Goal: Task Accomplishment & Management: Manage account settings

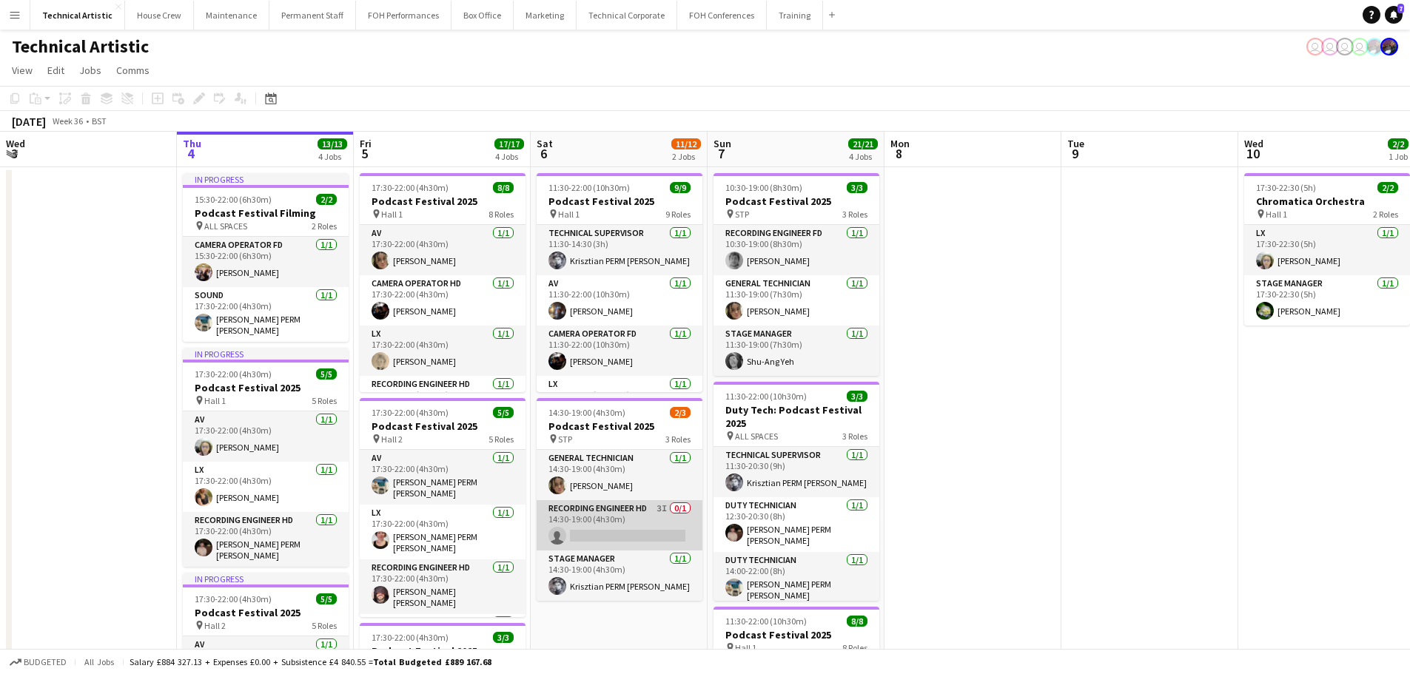
click at [622, 534] on app-card-role "Recording Engineer HD 3I 0/1 14:30-19:00 (4h30m) single-neutral-actions" at bounding box center [620, 525] width 166 height 50
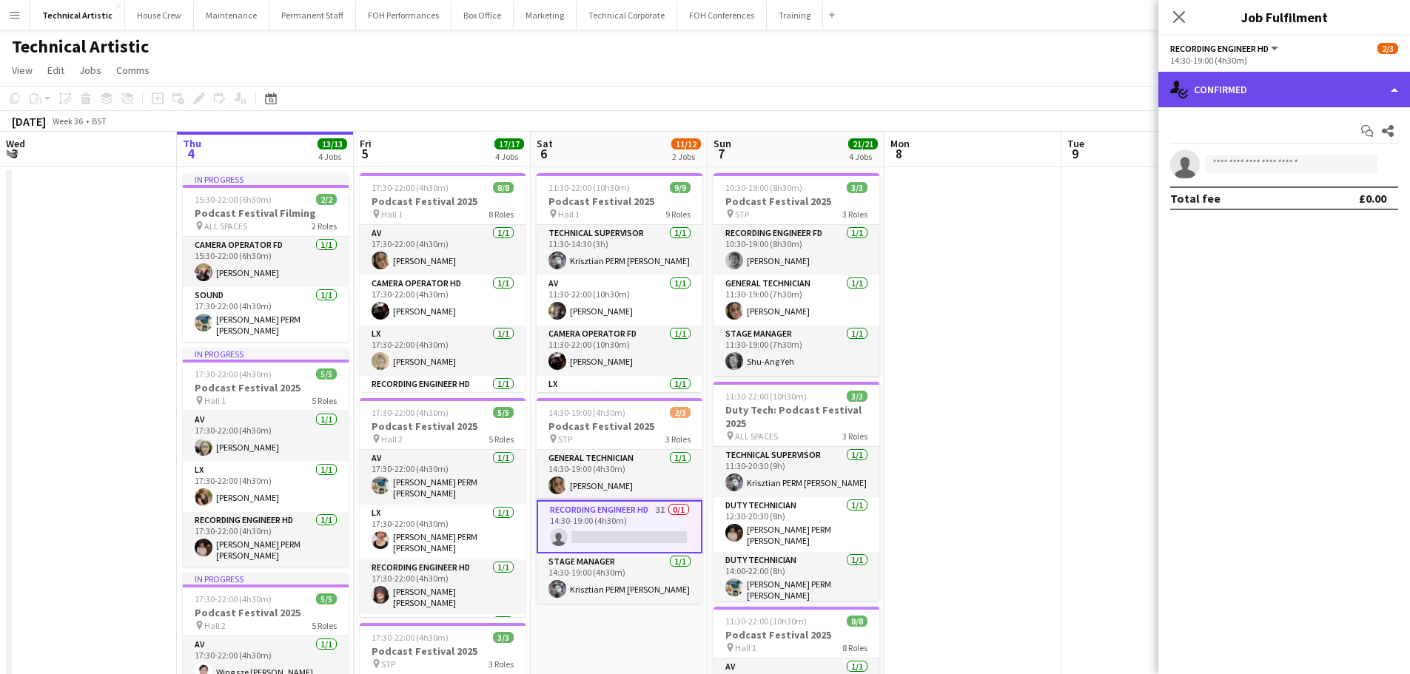
click at [1301, 77] on div "single-neutral-actions-check-2 Confirmed" at bounding box center [1284, 90] width 252 height 36
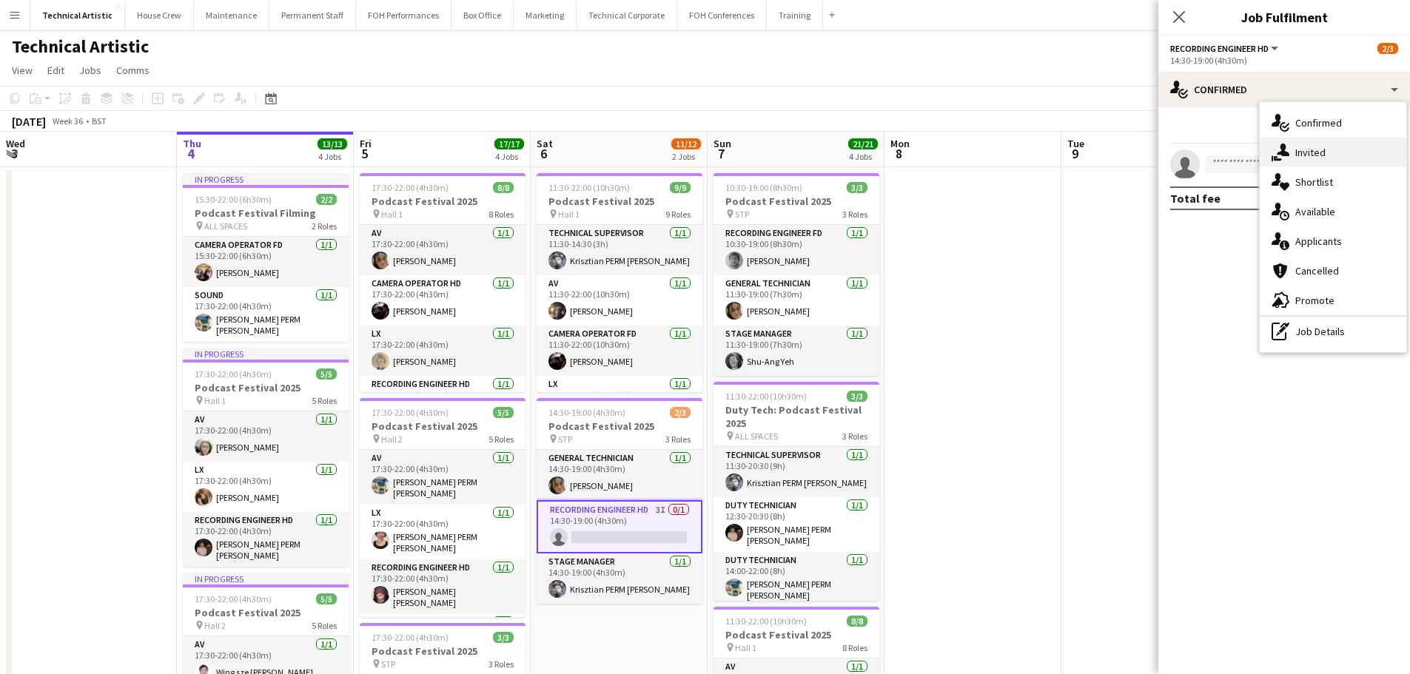
click at [1314, 155] on span "Invited" at bounding box center [1310, 152] width 30 height 13
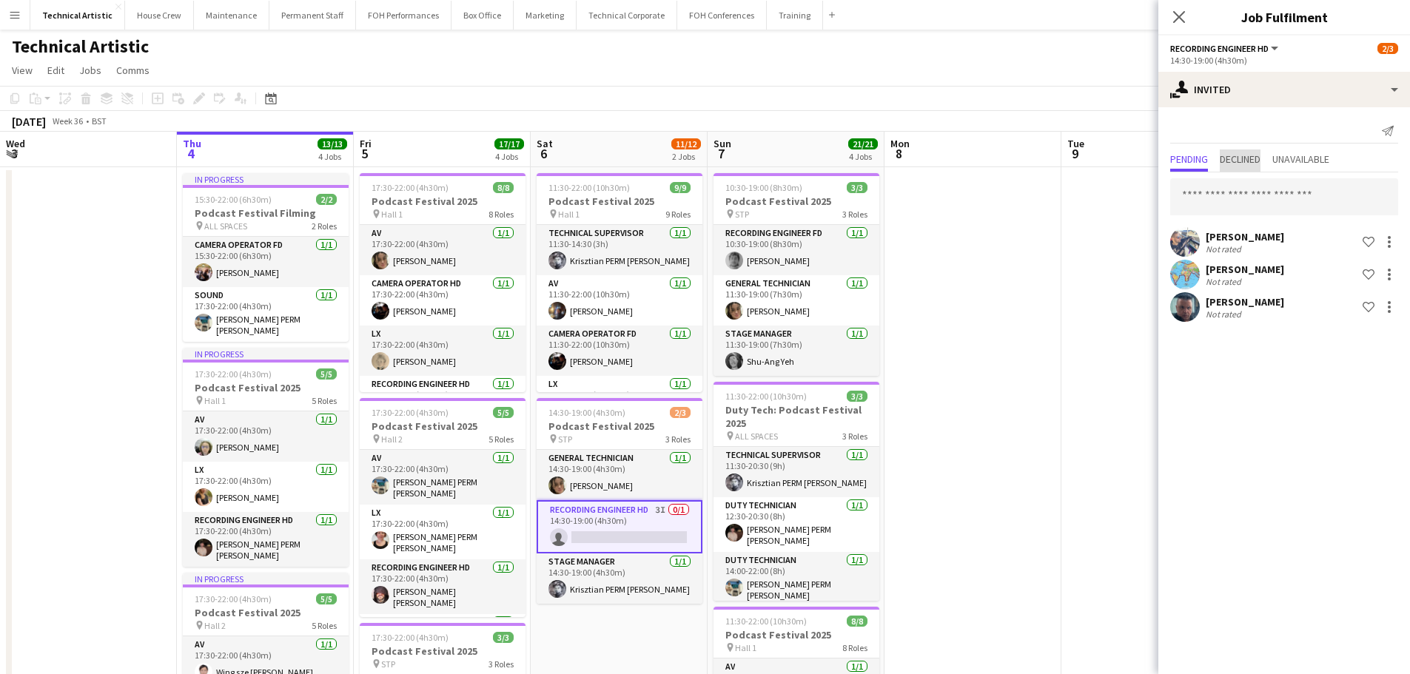
click at [1253, 169] on span "Declined" at bounding box center [1240, 160] width 41 height 22
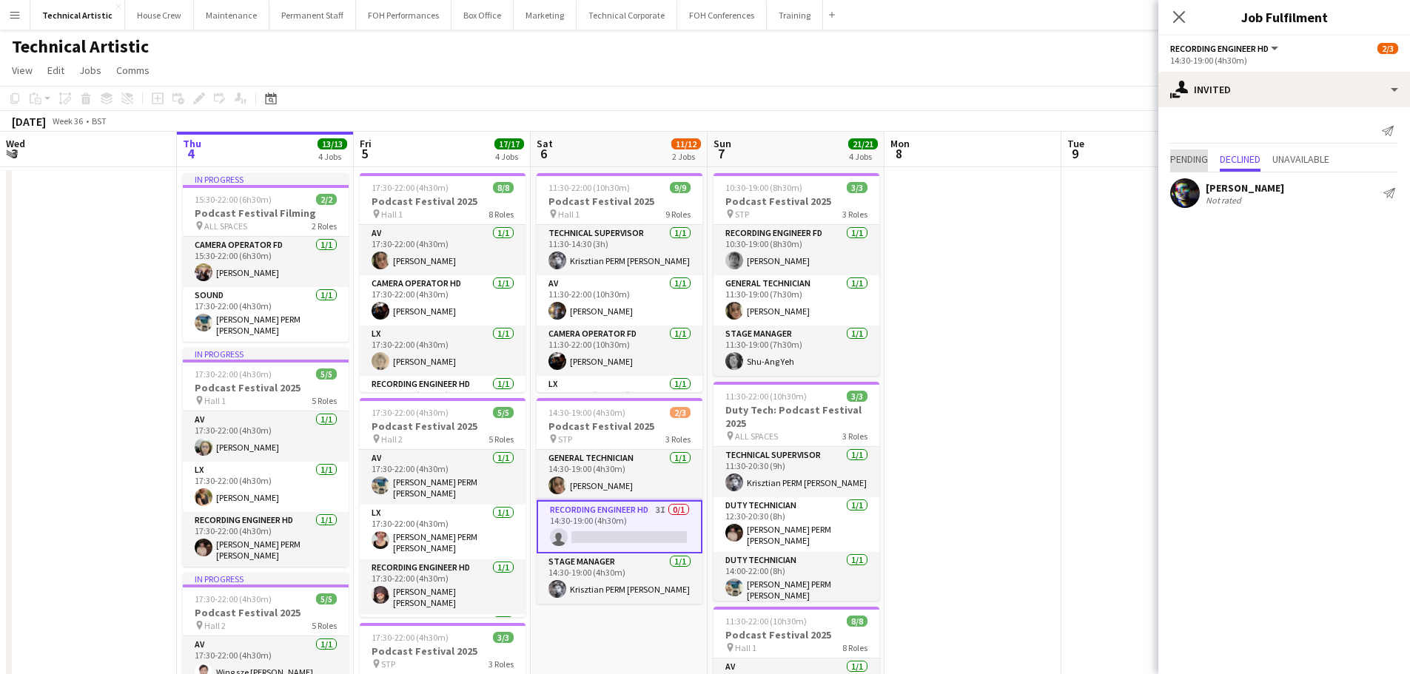
click at [1188, 160] on span "Pending" at bounding box center [1189, 159] width 38 height 10
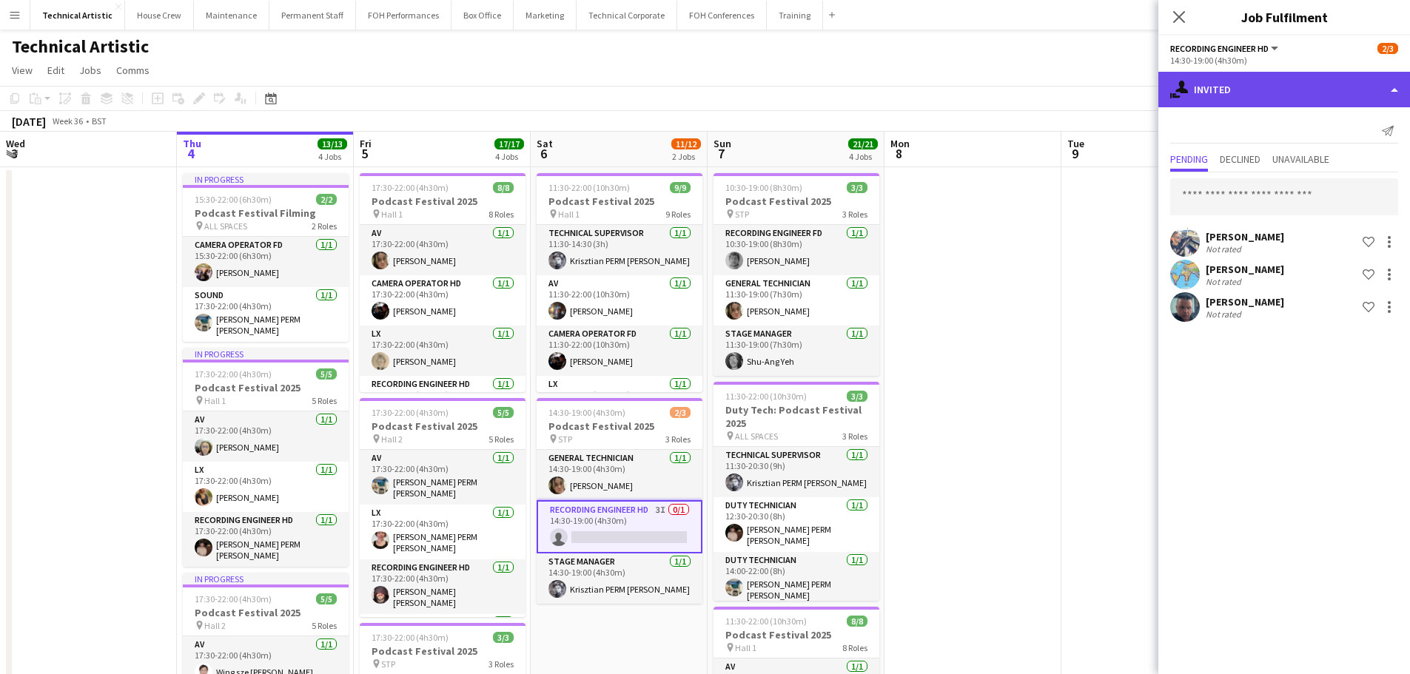
click at [1242, 72] on div "single-neutral-actions-share-1 Invited" at bounding box center [1284, 90] width 252 height 36
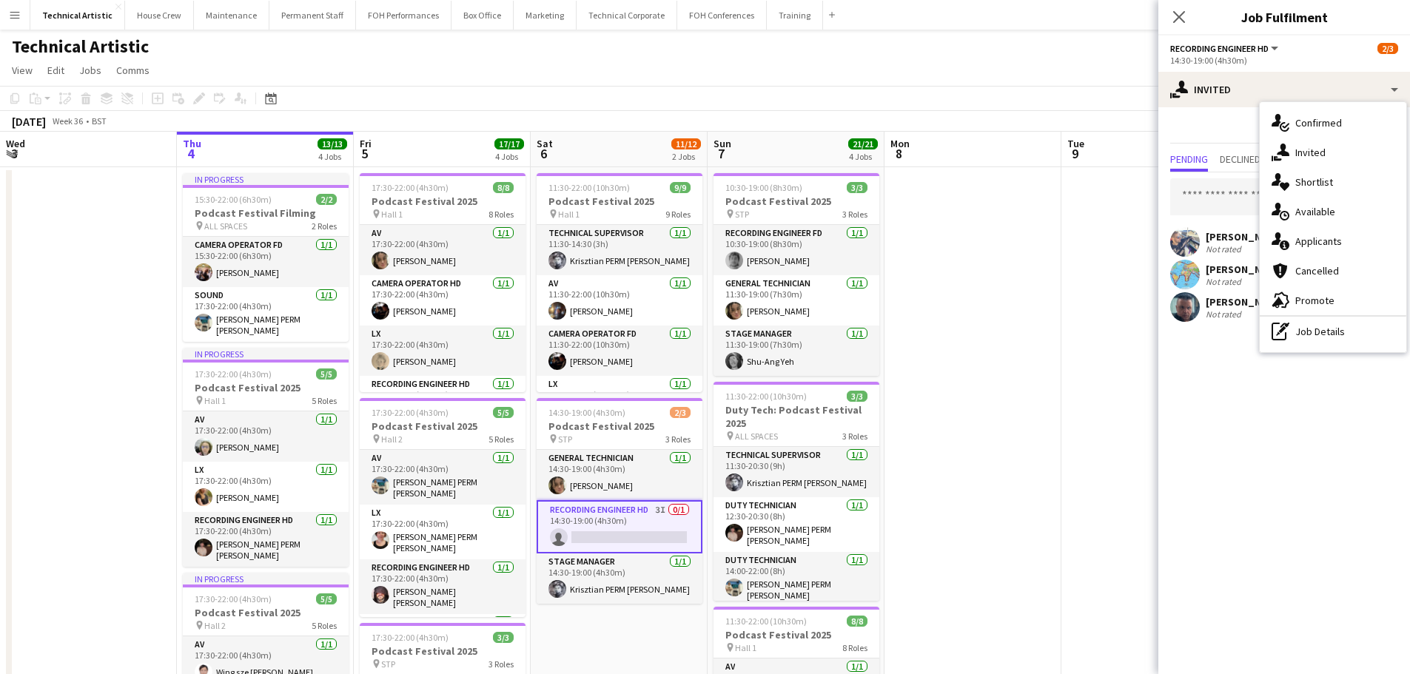
click at [1303, 215] on span "Available" at bounding box center [1315, 211] width 40 height 13
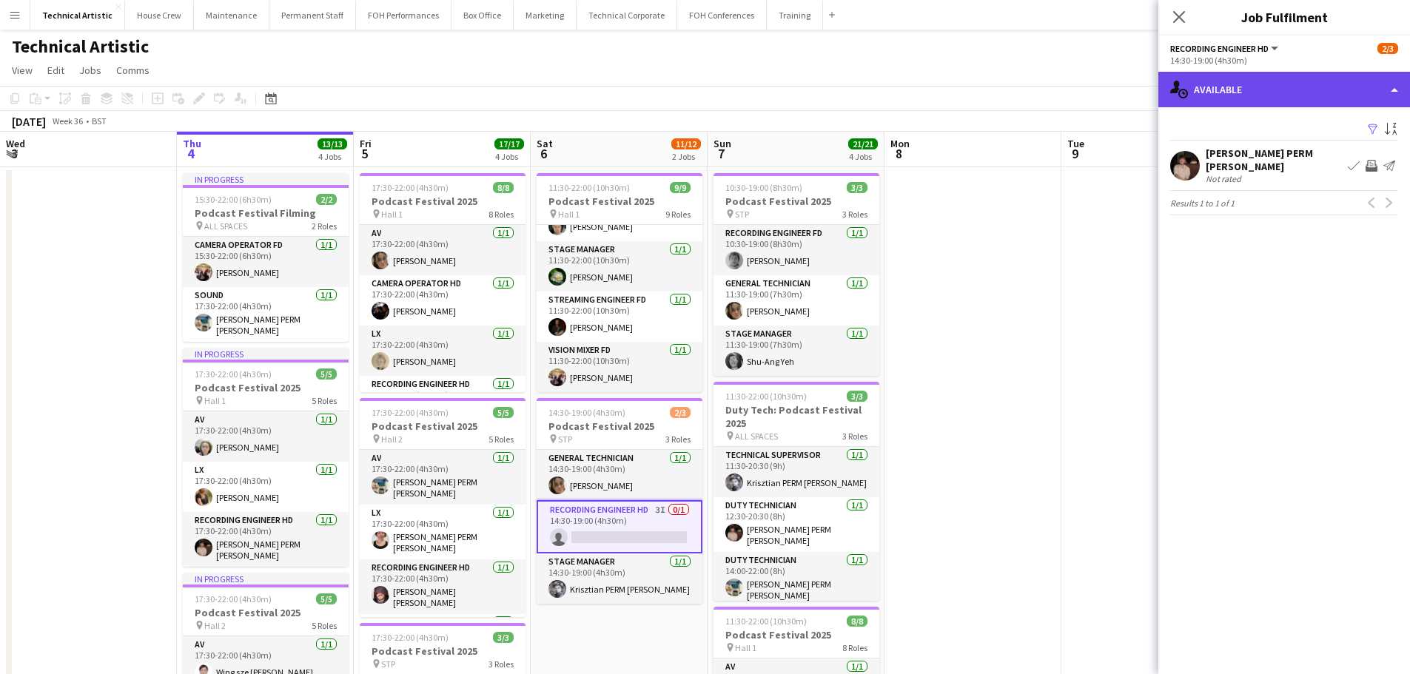
click at [1297, 89] on div "single-neutral-actions-upload Available" at bounding box center [1284, 90] width 252 height 36
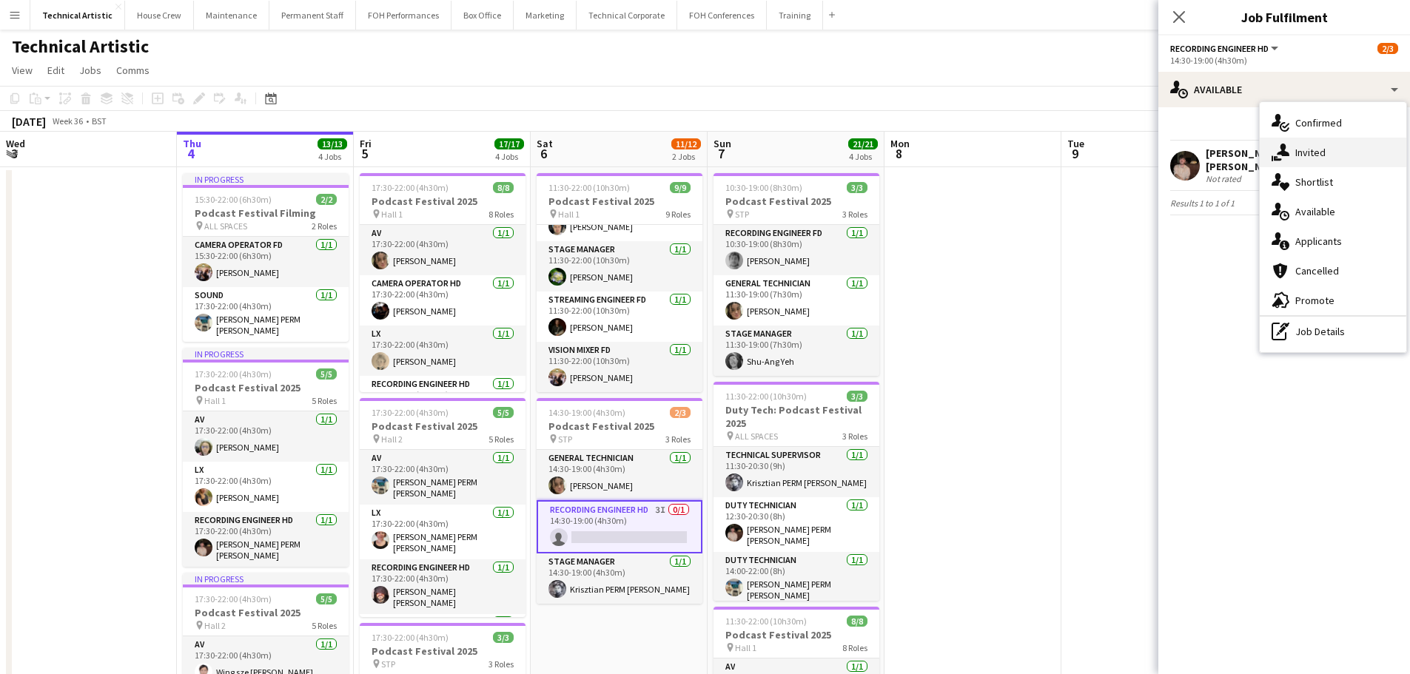
click at [1317, 158] on span "Invited" at bounding box center [1310, 152] width 30 height 13
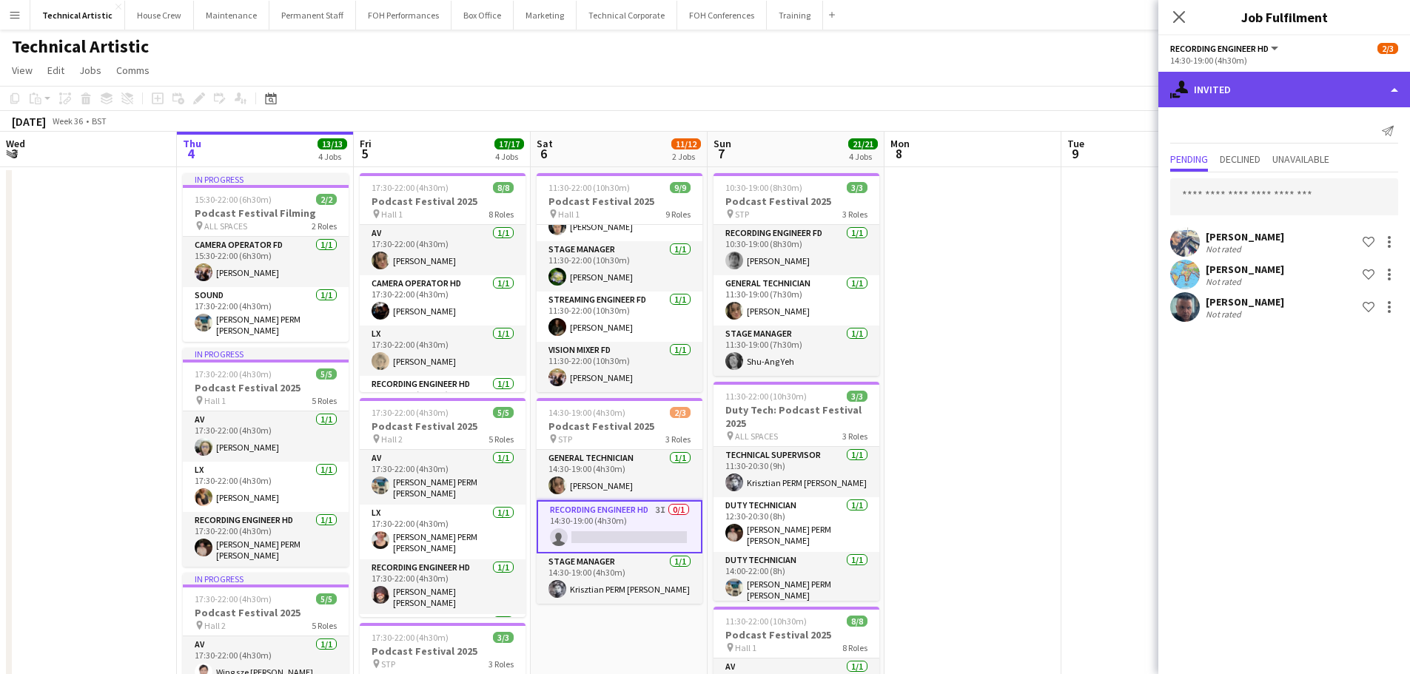
click at [1288, 85] on div "single-neutral-actions-share-1 Invited" at bounding box center [1284, 90] width 252 height 36
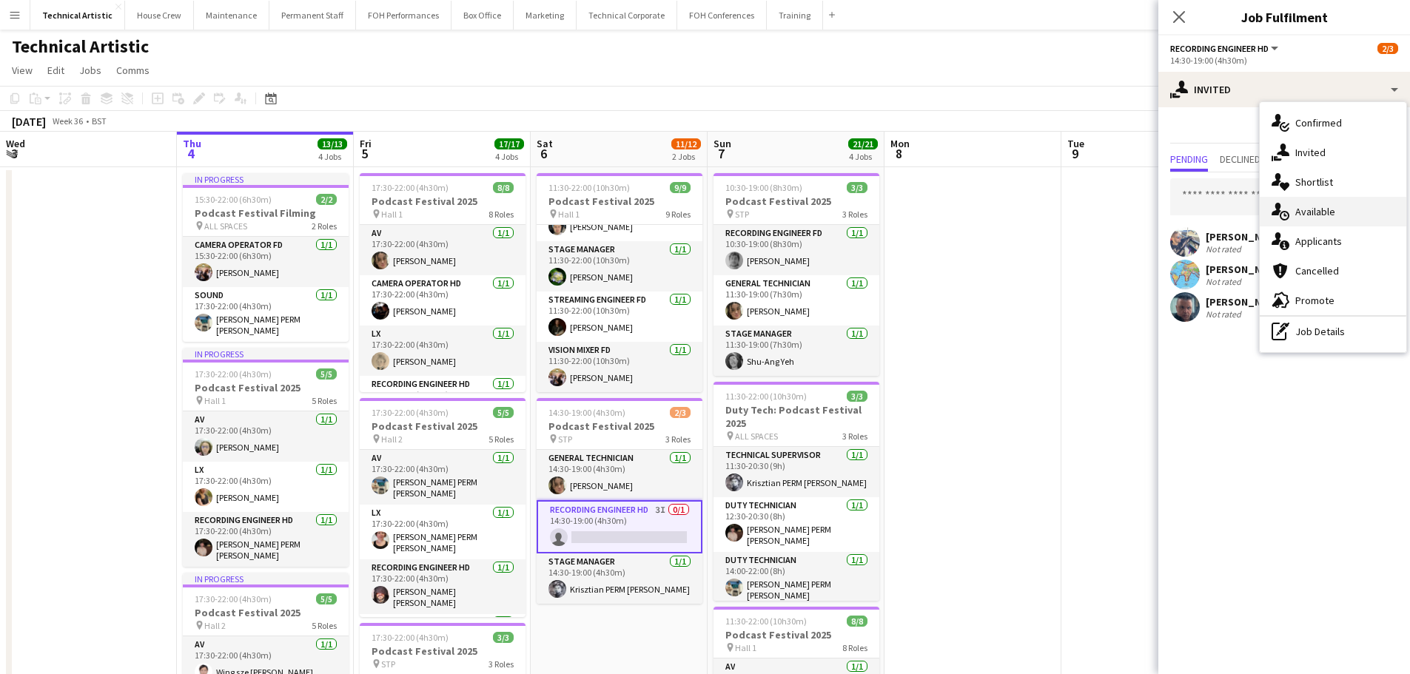
click at [1318, 226] on div "single-neutral-actions-upload Available" at bounding box center [1333, 212] width 147 height 30
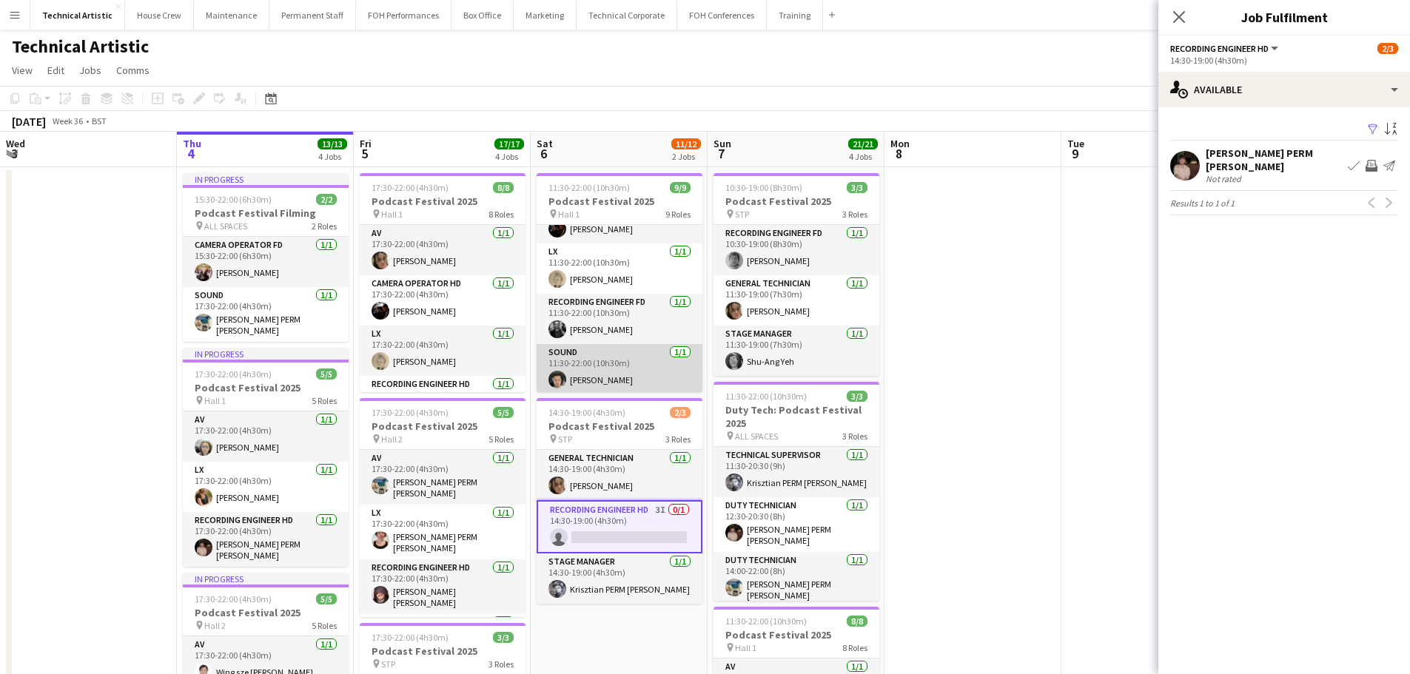
scroll to position [286, 0]
